Goal: Transaction & Acquisition: Purchase product/service

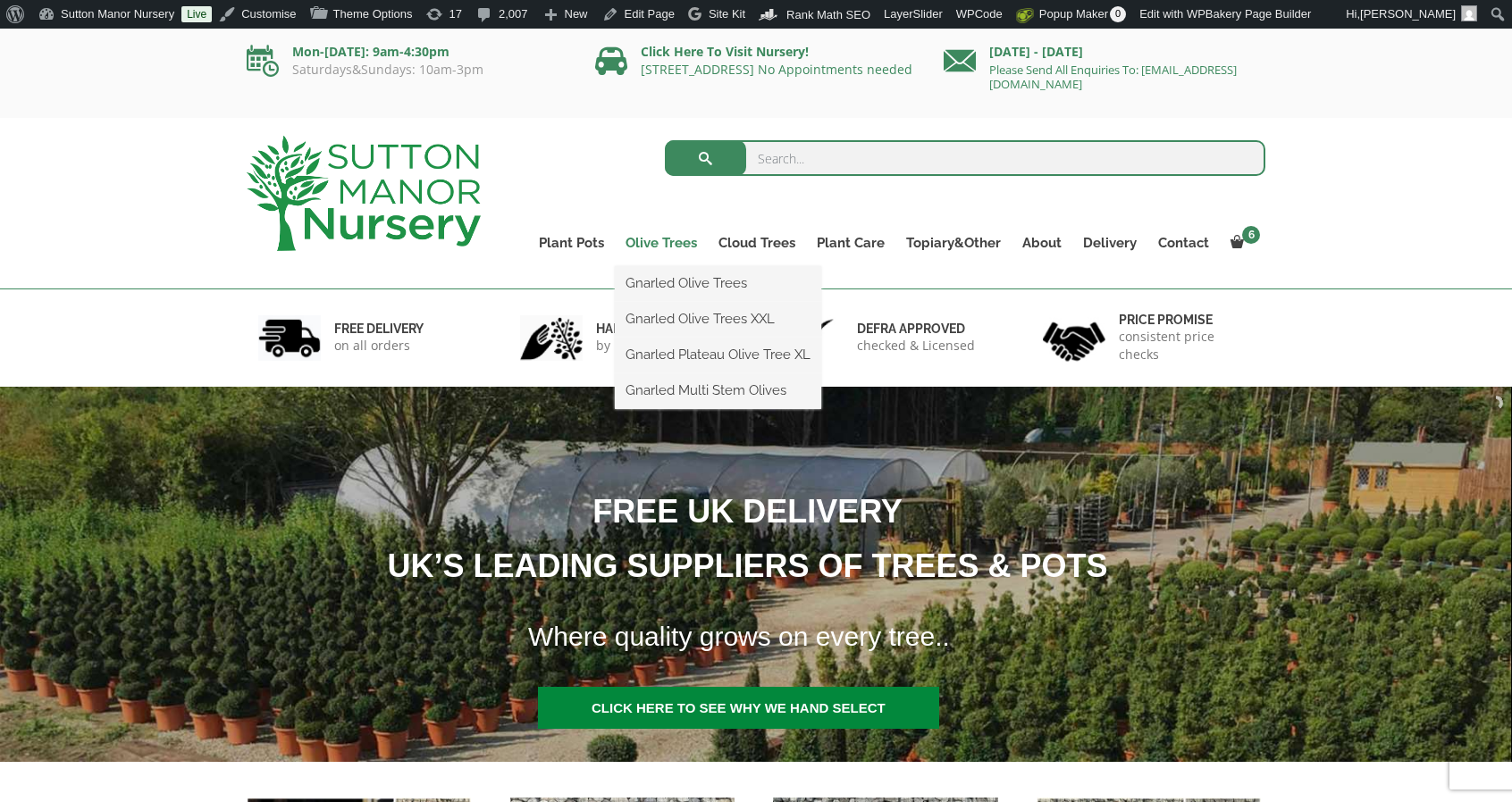
click at [666, 239] on link "Olive Trees" at bounding box center [661, 243] width 93 height 25
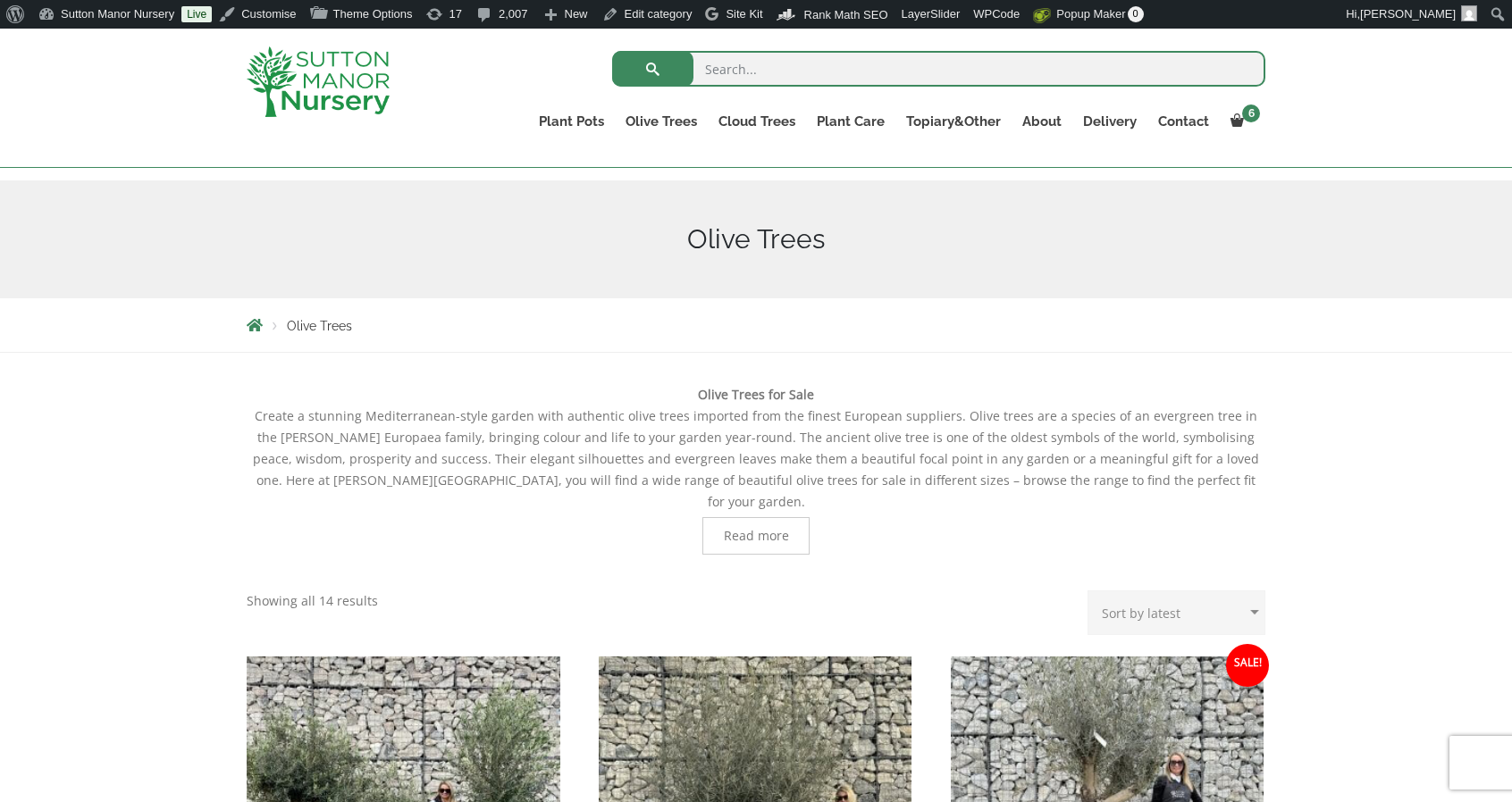
scroll to position [179, 0]
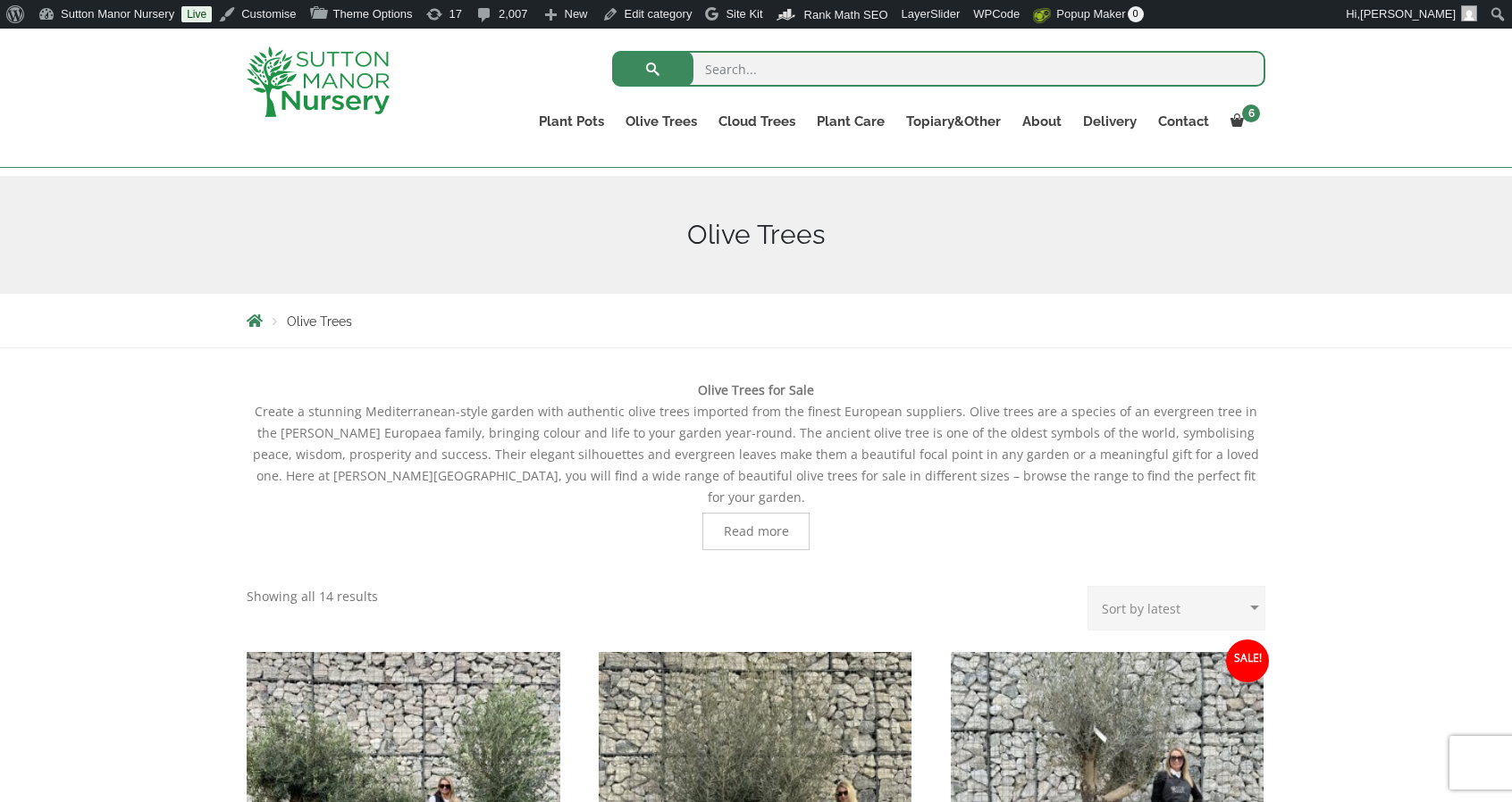
click at [786, 56] on input "search" at bounding box center [938, 68] width 653 height 35
type input "j511"
click at [612, 51] on button "submit" at bounding box center [652, 68] width 81 height 35
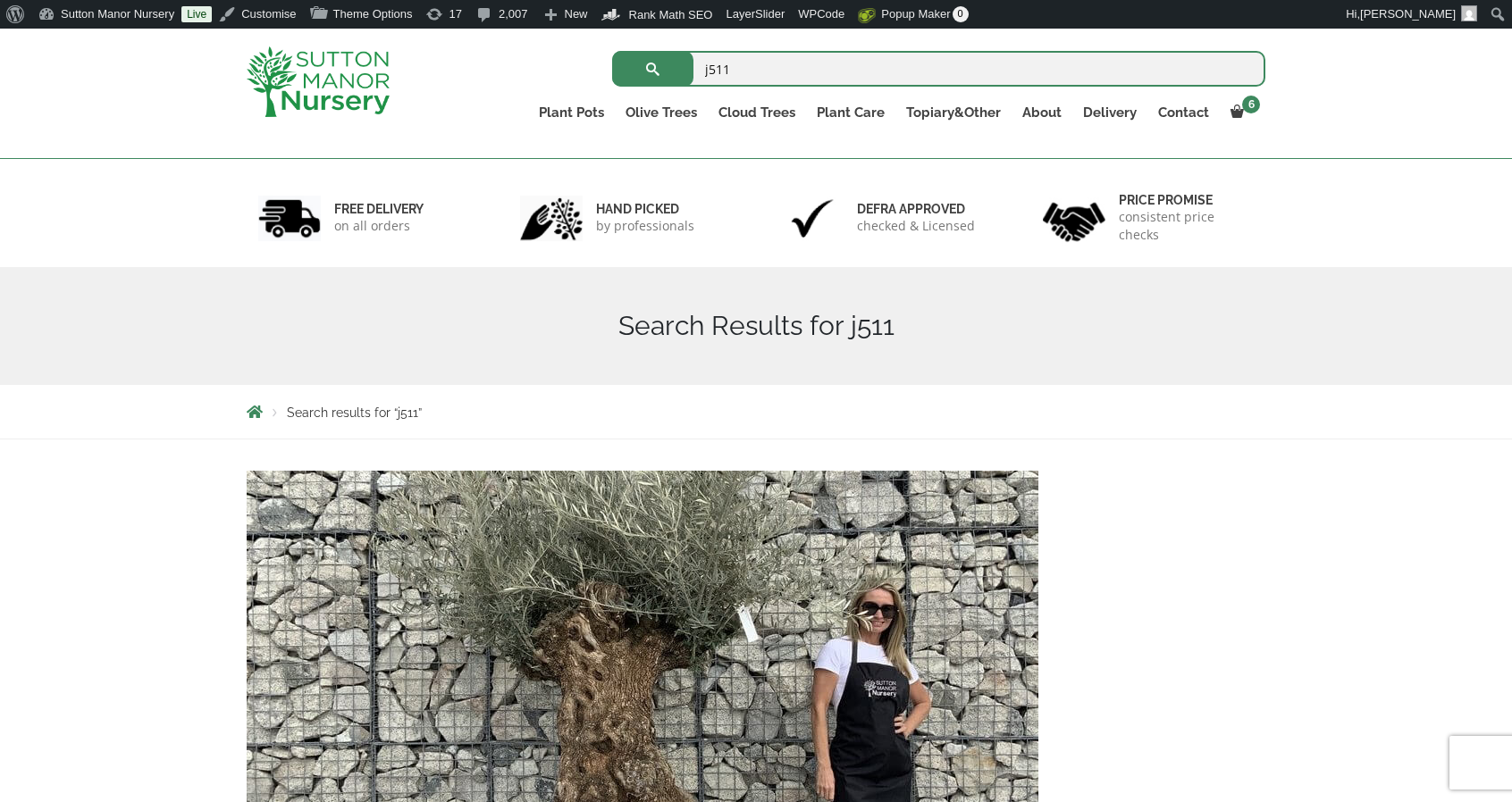
scroll to position [357, 0]
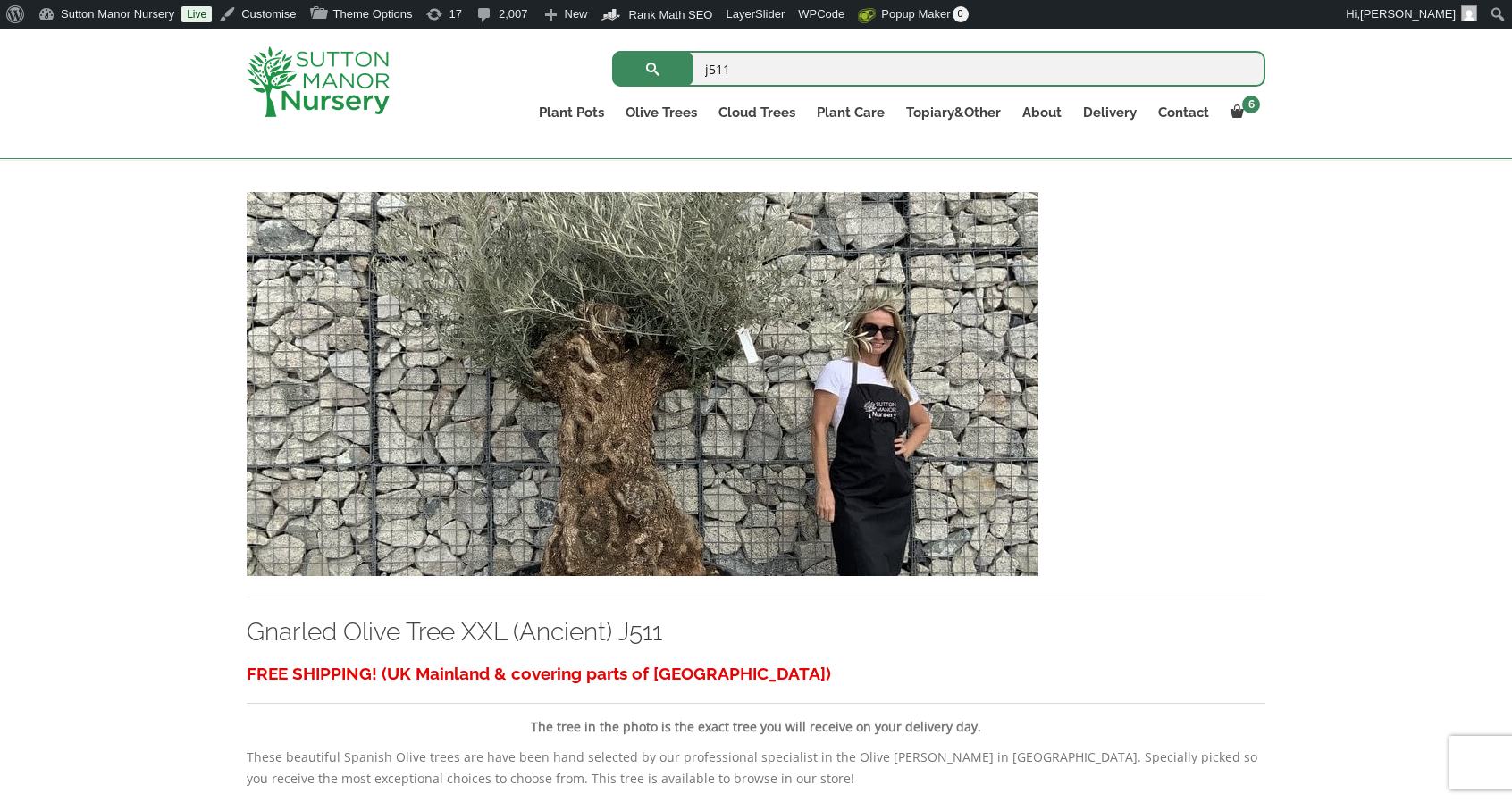
click at [947, 413] on img at bounding box center [643, 384] width 792 height 384
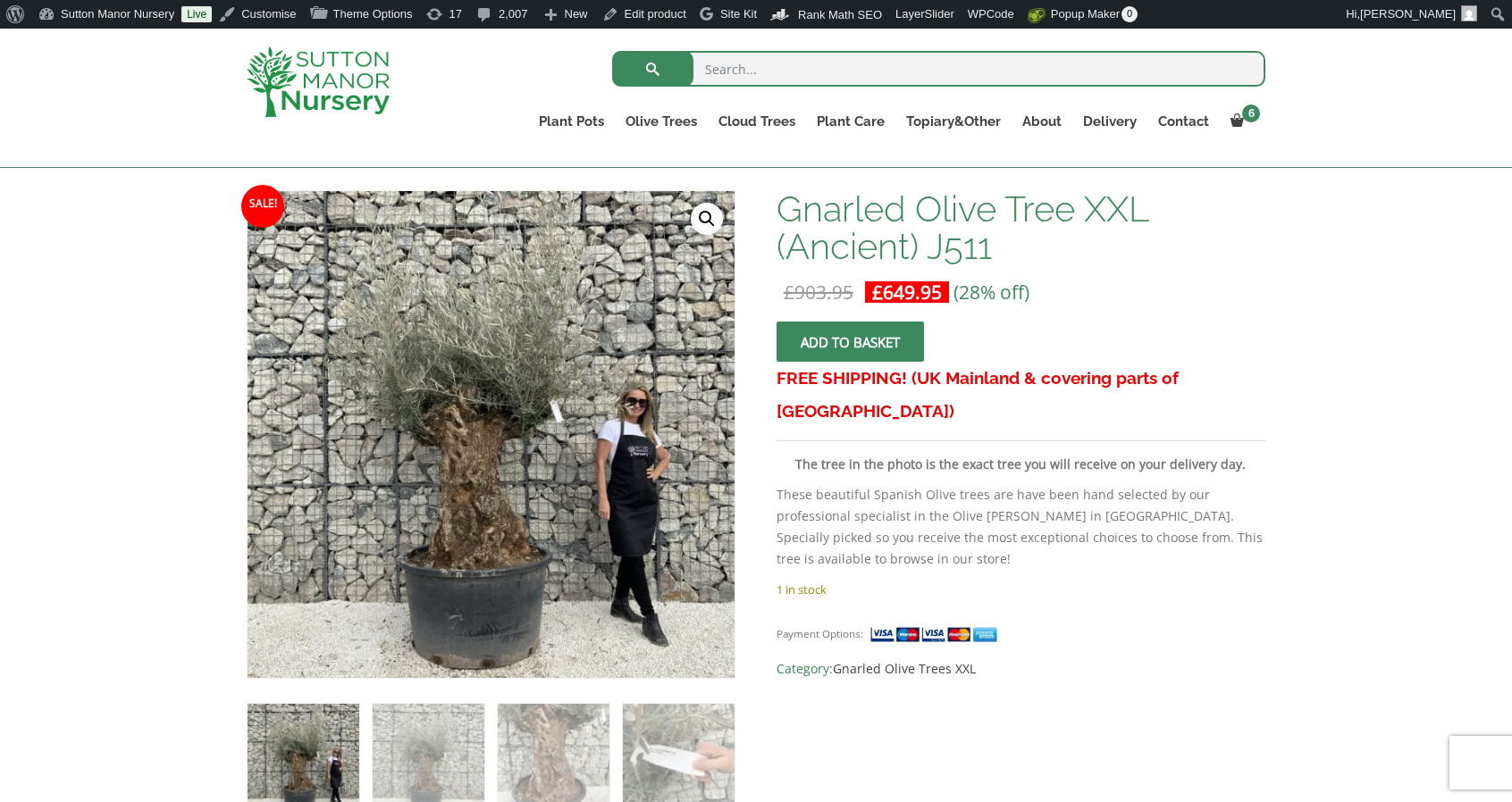
scroll to position [268, 0]
